Goal: Task Accomplishment & Management: Manage account settings

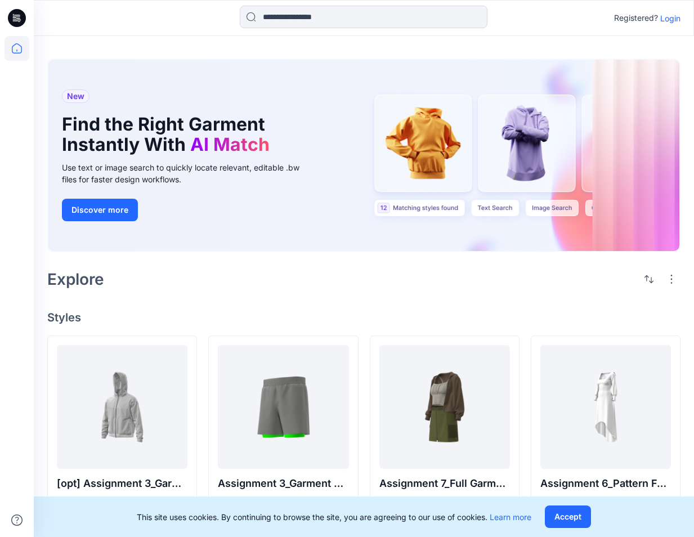
click at [646, 20] on p "Login" at bounding box center [670, 18] width 20 height 12
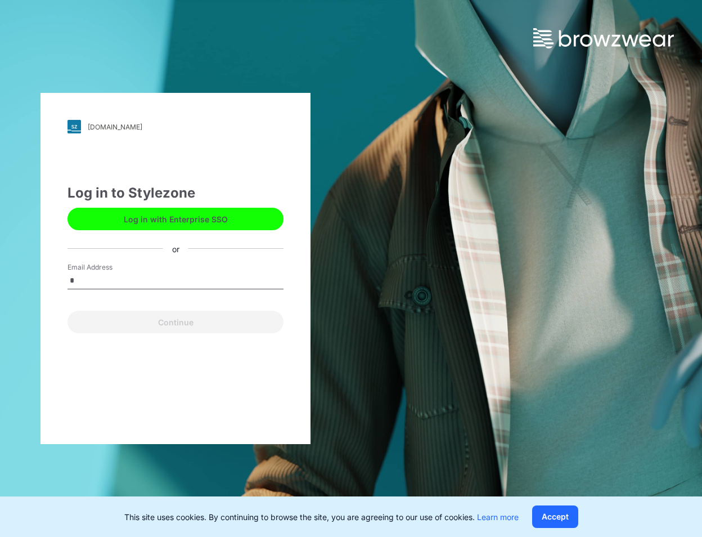
type input "*"
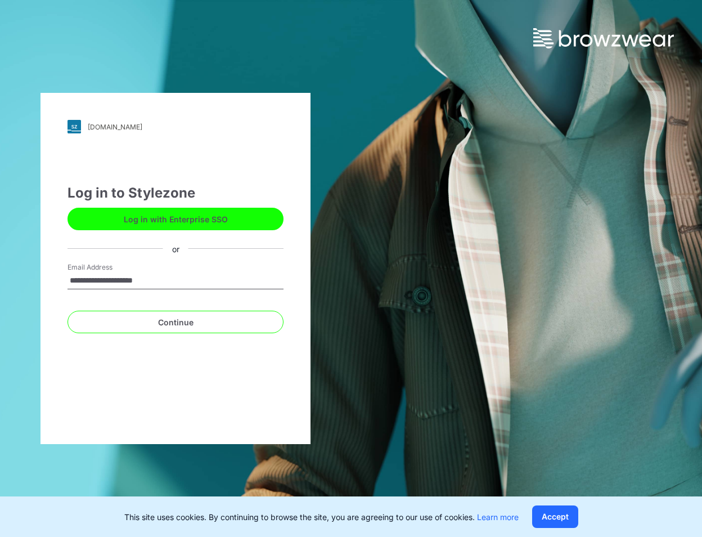
type input "**********"
click at [68, 311] on button "Continue" at bounding box center [176, 322] width 216 height 23
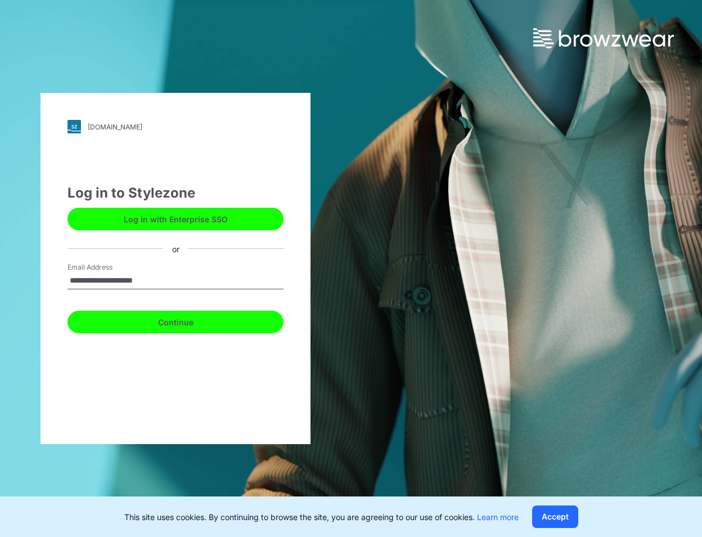
click at [131, 317] on button "Continue" at bounding box center [176, 322] width 216 height 23
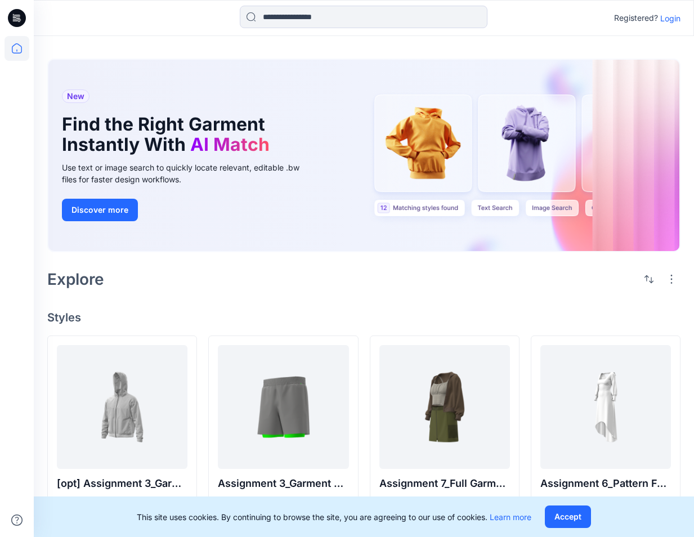
click at [13, 18] on icon at bounding box center [17, 18] width 18 height 18
click at [105, 208] on button "Discover more" at bounding box center [100, 210] width 76 height 23
click at [673, 24] on p "Login" at bounding box center [670, 18] width 20 height 12
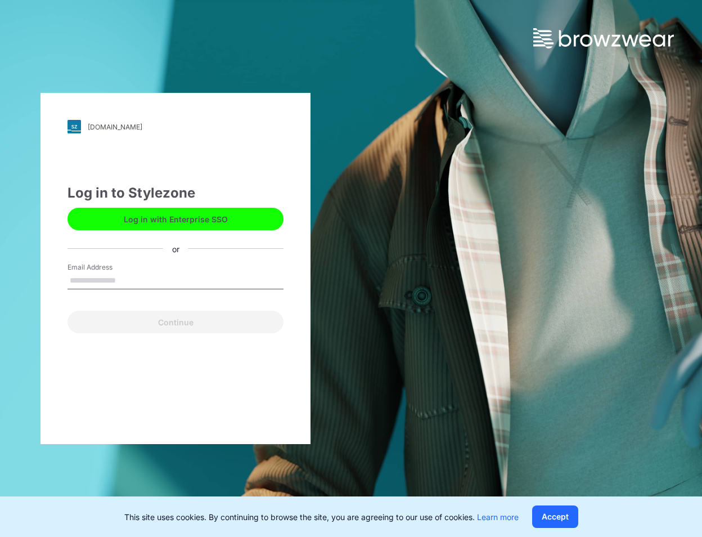
click at [159, 277] on input "Email Address" at bounding box center [176, 280] width 216 height 17
type input "**********"
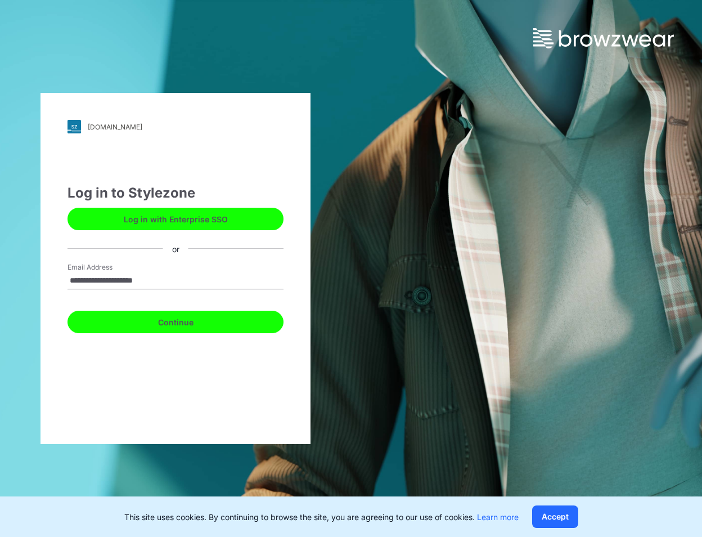
click at [162, 325] on button "Continue" at bounding box center [176, 322] width 216 height 23
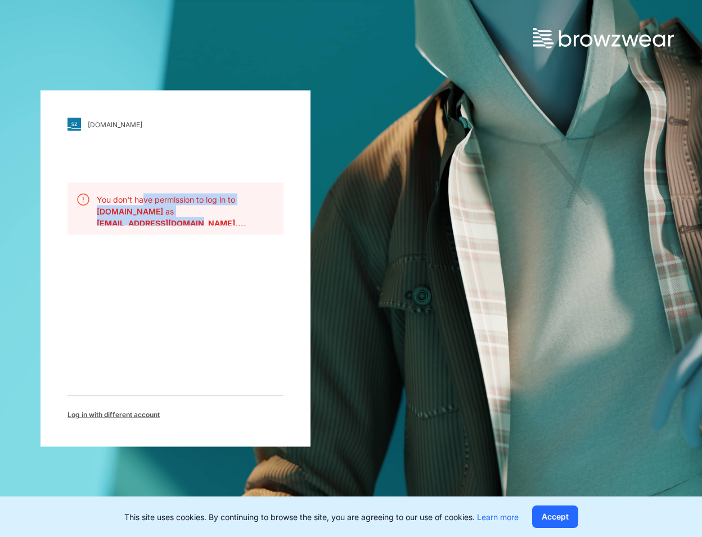
drag, startPoint x: 144, startPoint y: 202, endPoint x: 183, endPoint y: 230, distance: 48.3
click at [183, 230] on div "You don't have permission to log in to bwuclassroom.stylezone.com as fannyy@tex…" at bounding box center [176, 209] width 216 height 52
drag, startPoint x: 183, startPoint y: 230, endPoint x: 235, endPoint y: 257, distance: 58.9
click at [235, 257] on div "bwuclassroom.stylezone.com Loading... You don't have permission to log in to bw…" at bounding box center [176, 269] width 270 height 356
drag, startPoint x: 152, startPoint y: 202, endPoint x: 191, endPoint y: 202, distance: 38.8
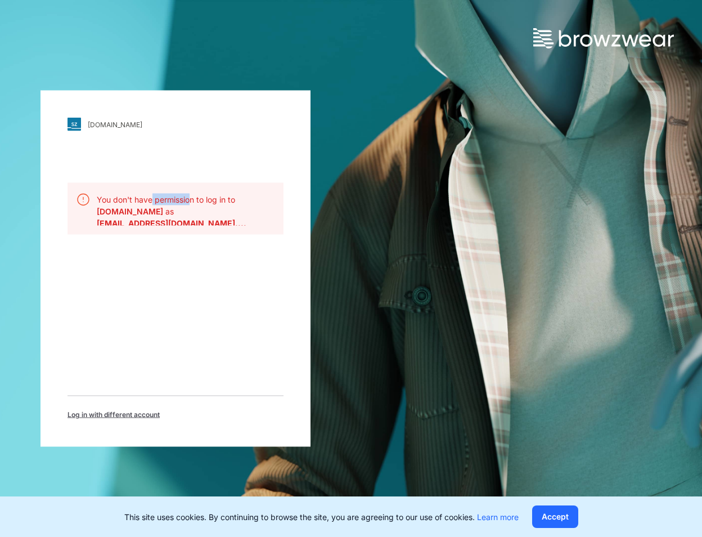
click at [191, 202] on p "You don't have permission to log in to bwuclassroom.stylezone.com as" at bounding box center [186, 206] width 178 height 24
click at [413, 214] on div "bwuclassroom.stylezone.com Loading... You don't have permission to log in to bw…" at bounding box center [351, 268] width 702 height 537
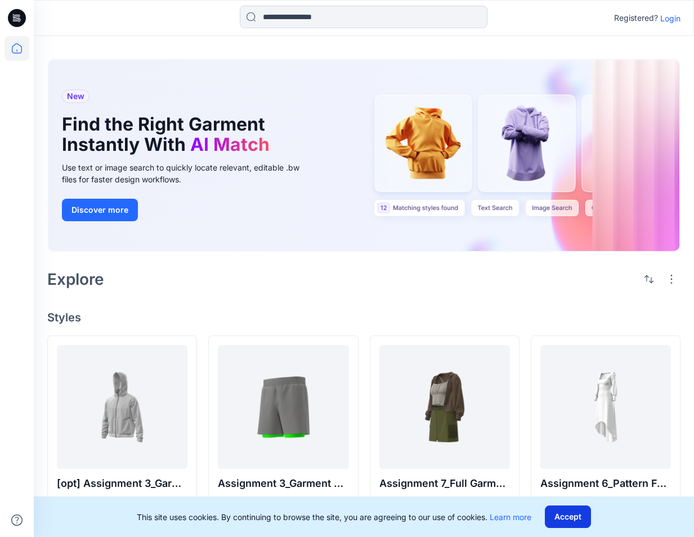
click at [574, 520] on button "Accept" at bounding box center [568, 516] width 46 height 23
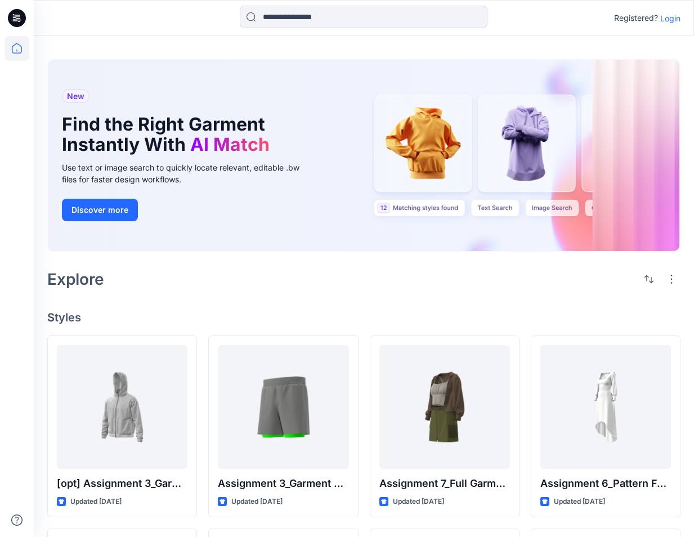
click at [19, 19] on icon at bounding box center [17, 18] width 18 height 18
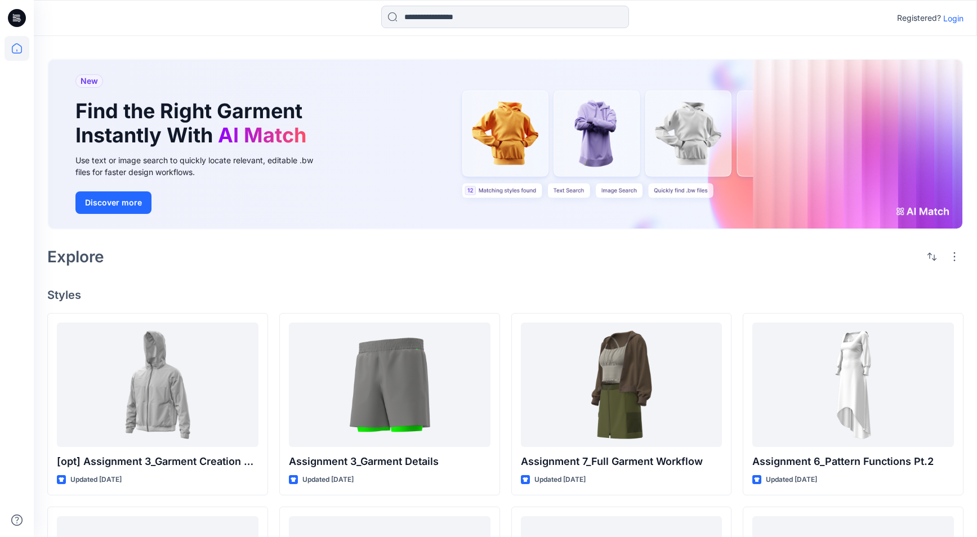
click at [693, 209] on div "New Find the Right Garment Instantly With AI Match Use text or image search to …" at bounding box center [505, 144] width 914 height 169
click at [313, 267] on div "Explore" at bounding box center [505, 256] width 916 height 27
click at [693, 16] on p "Login" at bounding box center [953, 18] width 20 height 12
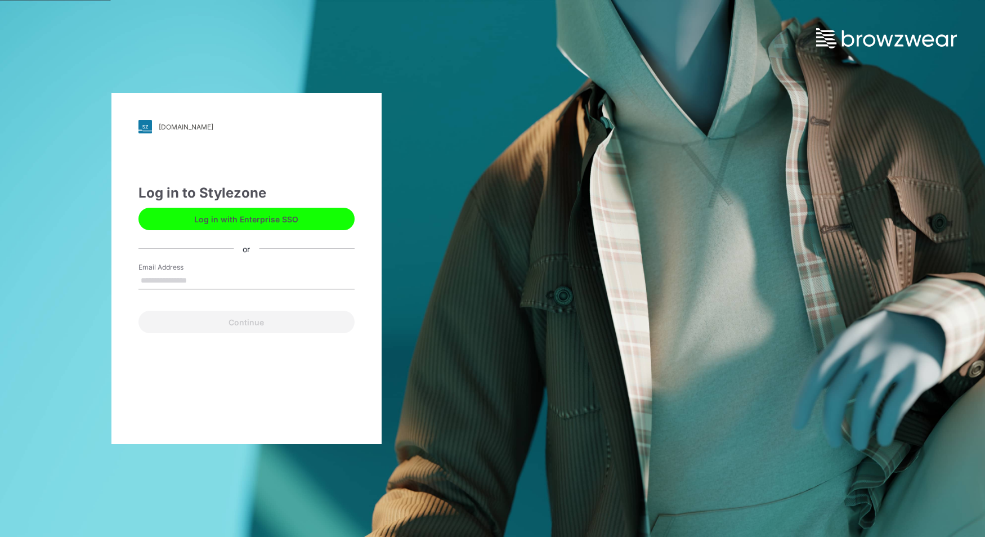
click at [216, 279] on input "Email Address" at bounding box center [246, 280] width 216 height 17
type input "**********"
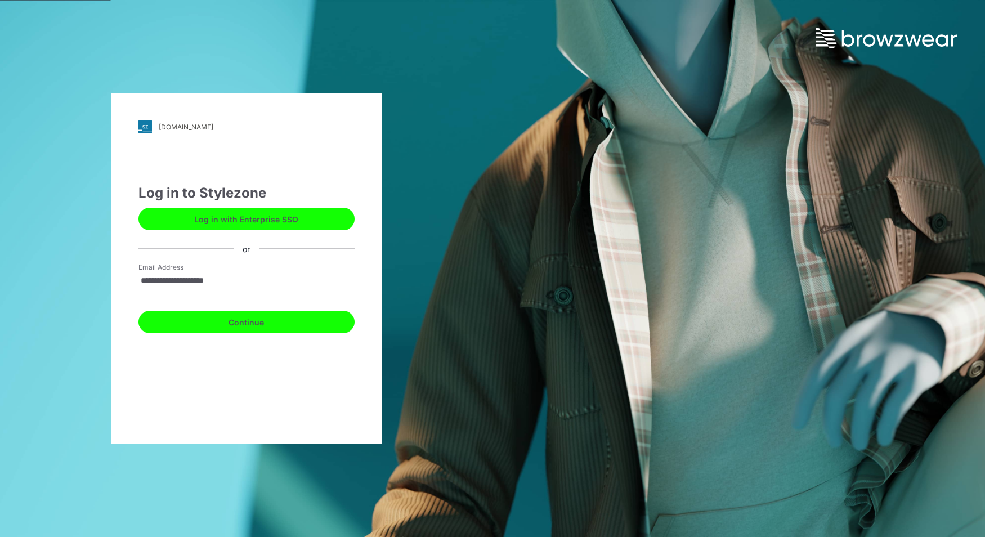
click at [217, 324] on button "Continue" at bounding box center [246, 322] width 216 height 23
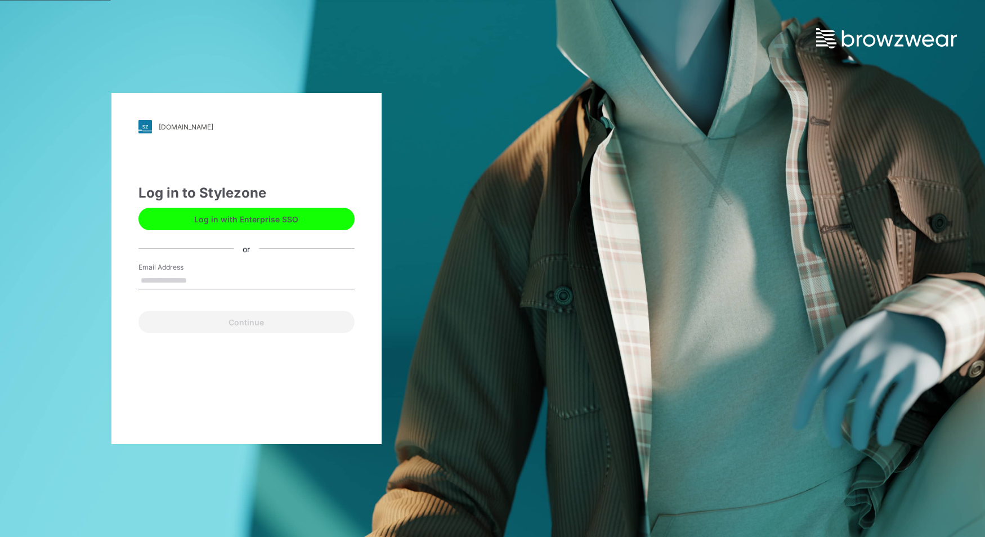
click at [229, 221] on button "Log in with Enterprise SSO" at bounding box center [246, 219] width 216 height 23
click at [211, 223] on button "Log in with Enterprise SSO" at bounding box center [246, 219] width 216 height 23
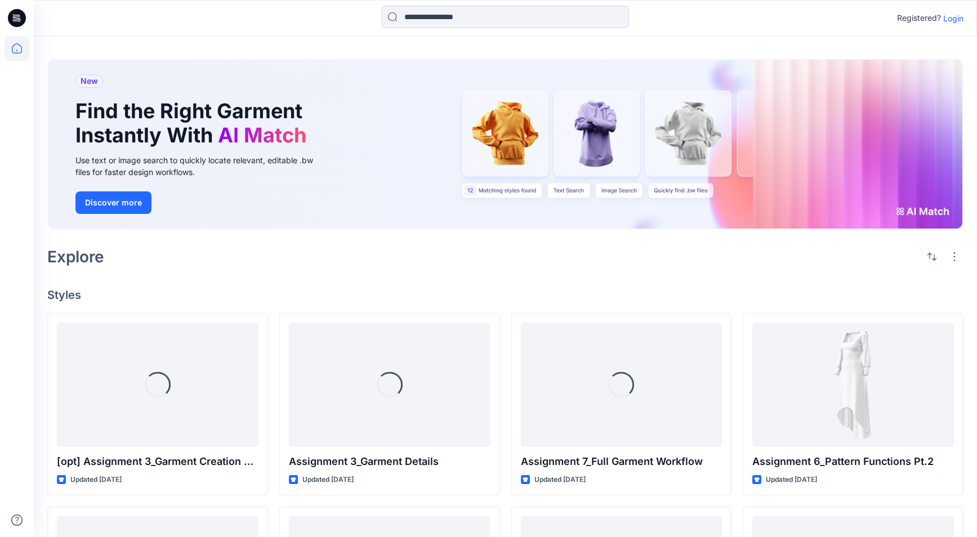
click at [956, 21] on p "Login" at bounding box center [953, 18] width 20 height 12
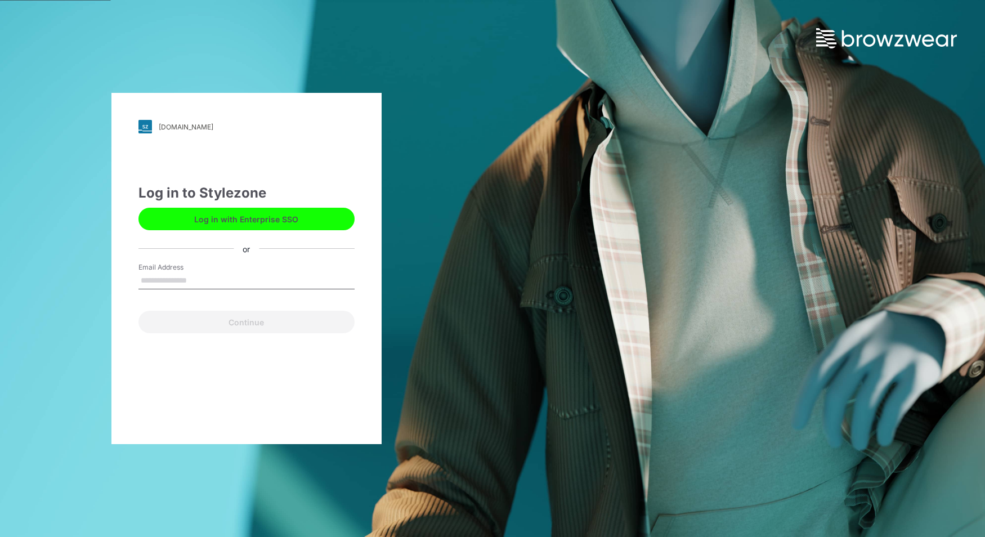
click at [207, 283] on input "Email Address" at bounding box center [246, 280] width 216 height 17
type input "**********"
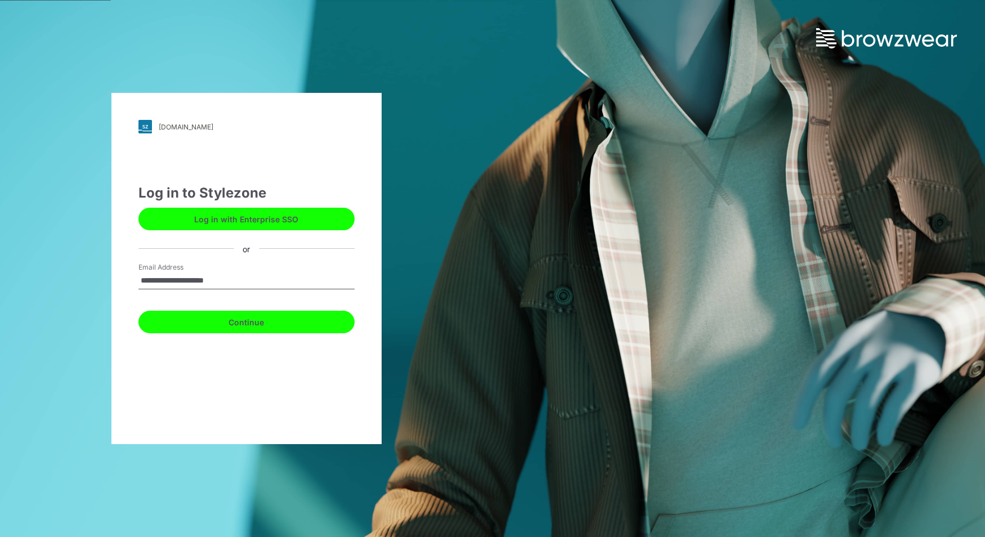
click at [235, 322] on button "Continue" at bounding box center [246, 322] width 216 height 23
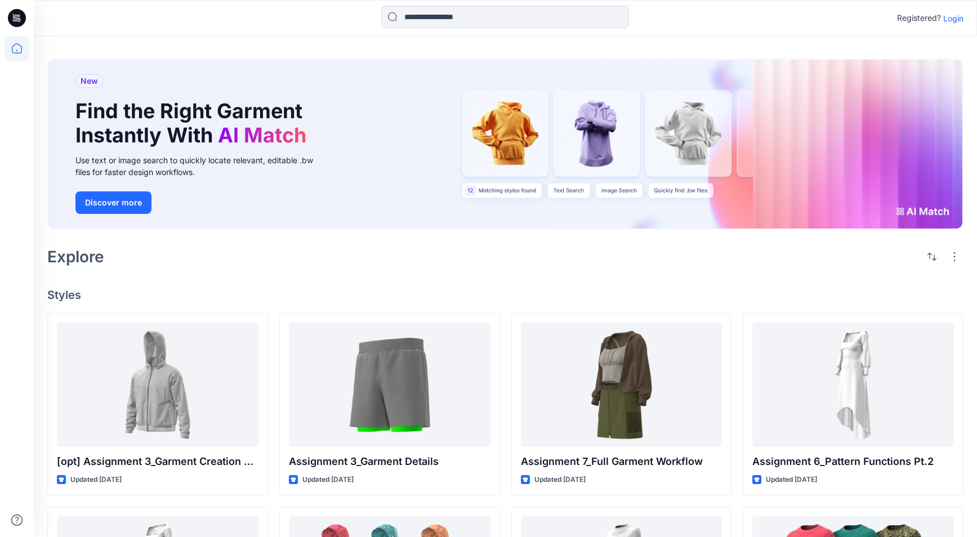
click at [14, 22] on icon at bounding box center [17, 18] width 18 height 18
click at [17, 43] on icon at bounding box center [17, 48] width 25 height 25
click at [17, 49] on icon at bounding box center [17, 48] width 25 height 25
click at [15, 16] on icon at bounding box center [14, 16] width 2 height 1
click at [20, 45] on icon at bounding box center [17, 48] width 25 height 25
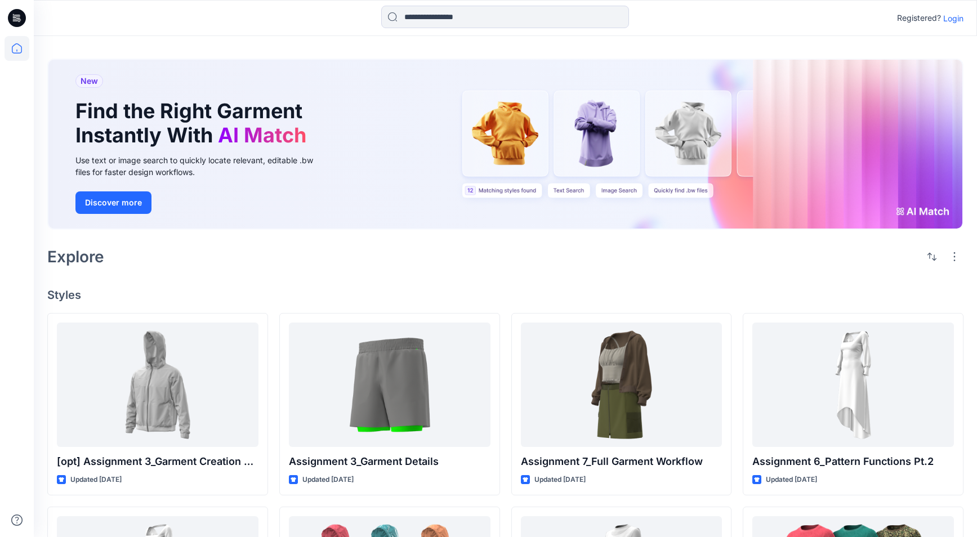
click at [960, 19] on p "Login" at bounding box center [953, 18] width 20 height 12
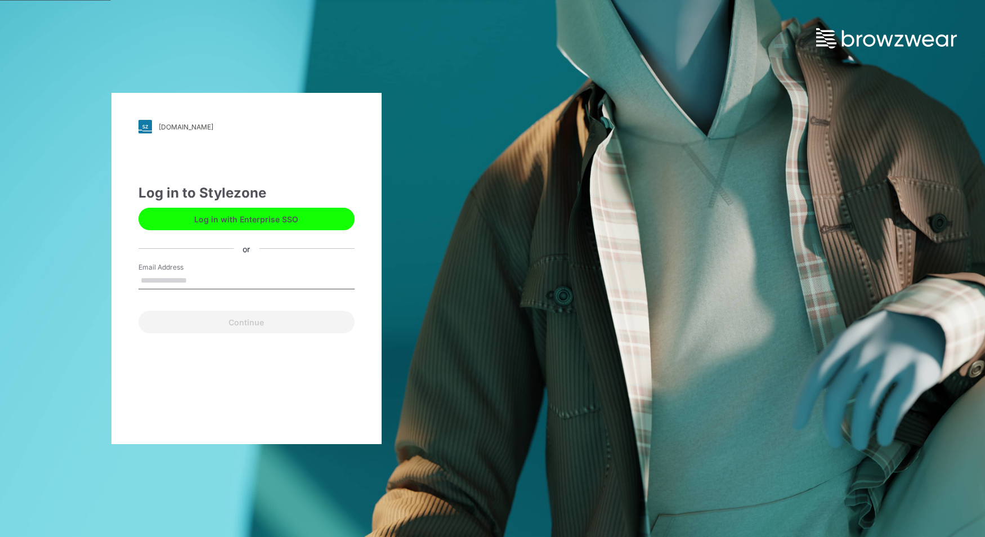
click at [192, 279] on input "Email Address" at bounding box center [246, 280] width 216 height 17
type input "**********"
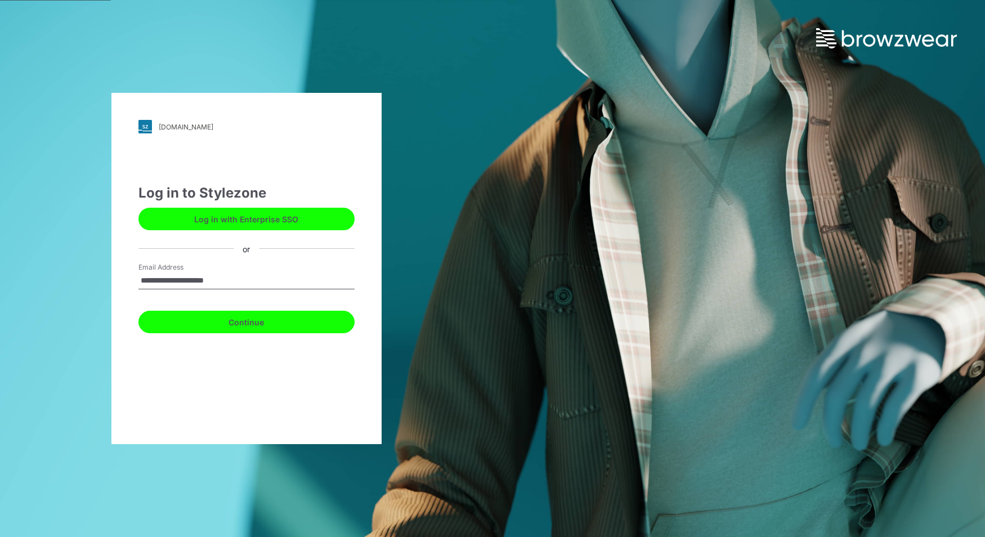
click at [243, 324] on button "Continue" at bounding box center [246, 322] width 216 height 23
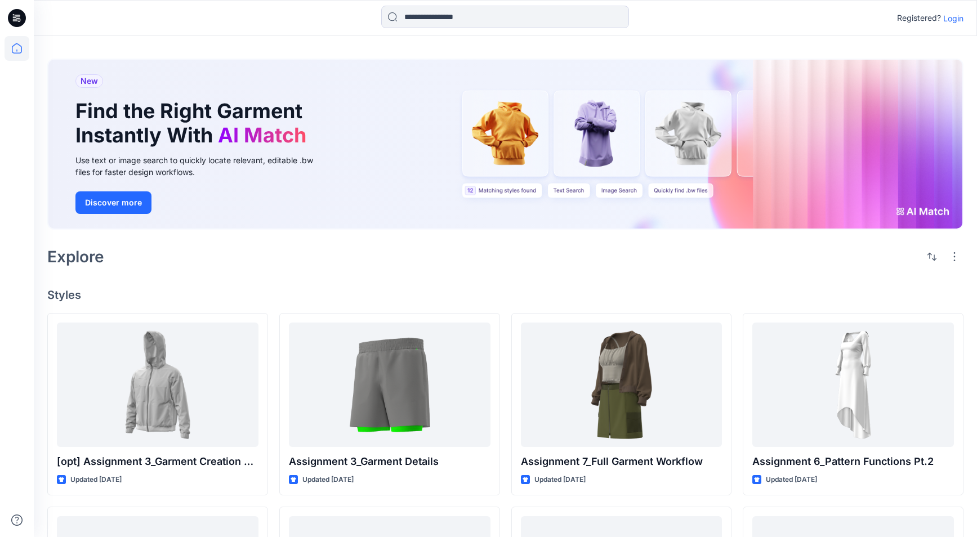
click at [974, 309] on div "New Find the Right Garment Instantly With AI Match Use text or image search to …" at bounding box center [505, 369] width 943 height 666
click at [16, 18] on icon at bounding box center [17, 18] width 18 height 18
click at [953, 19] on p "Login" at bounding box center [953, 18] width 20 height 12
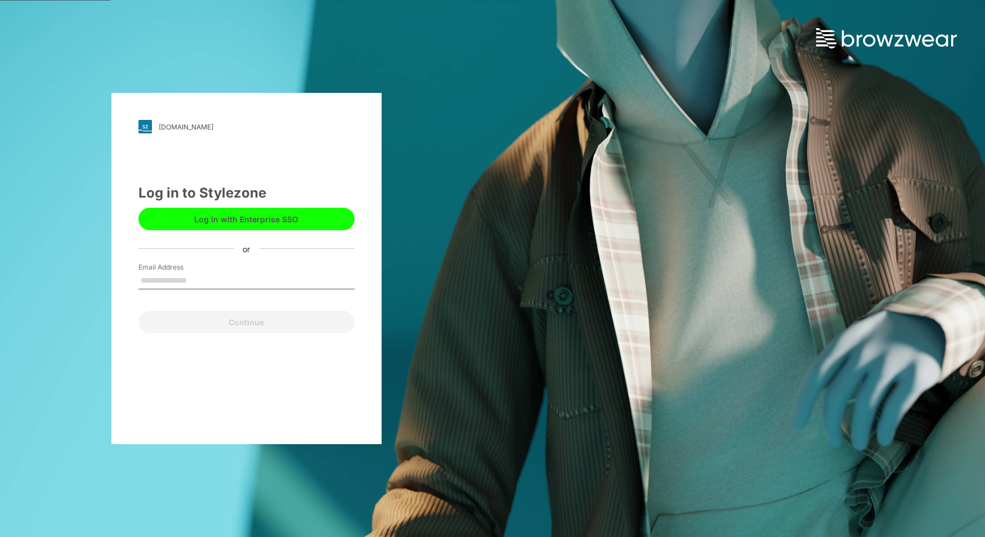
click at [207, 277] on input "Email Address" at bounding box center [246, 280] width 216 height 17
type input "**********"
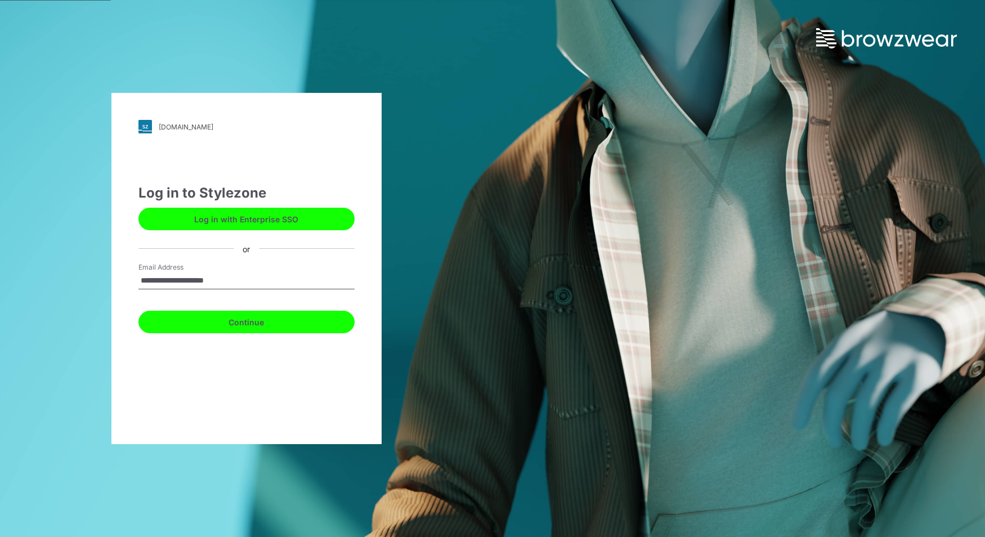
click at [216, 325] on button "Continue" at bounding box center [246, 322] width 216 height 23
